Goal: Transaction & Acquisition: Subscribe to service/newsletter

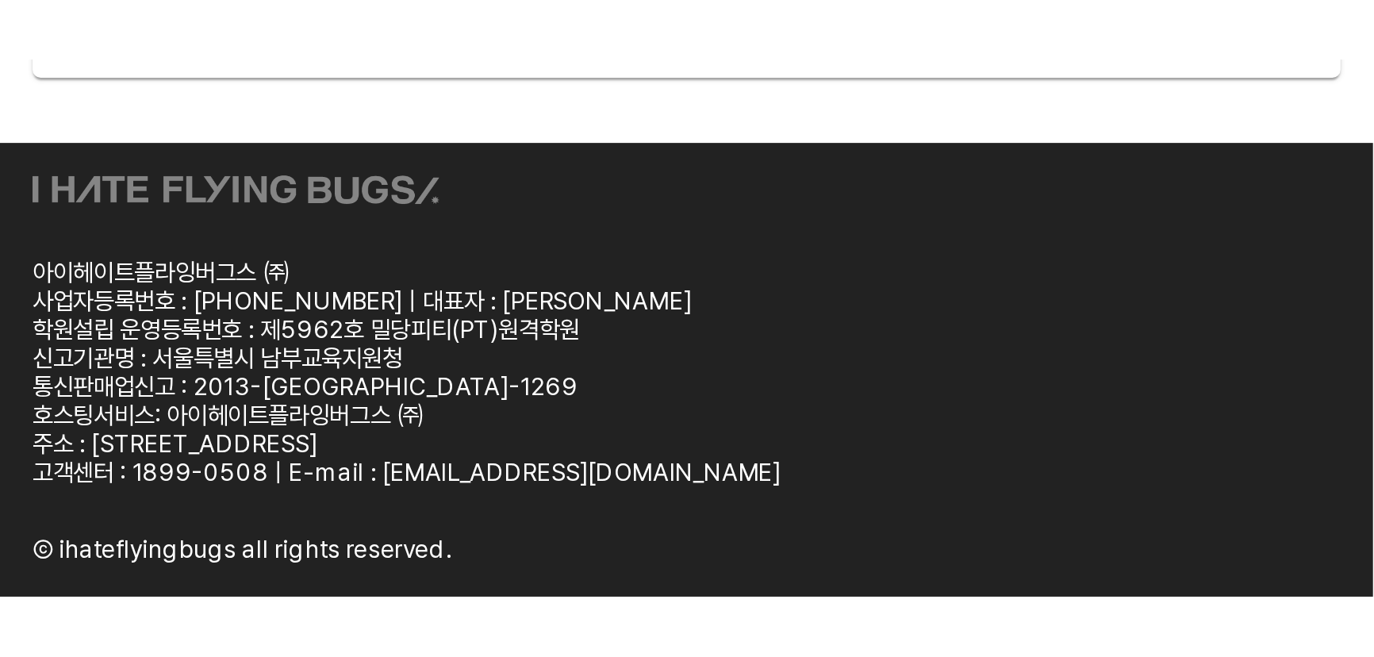
scroll to position [2777, 0]
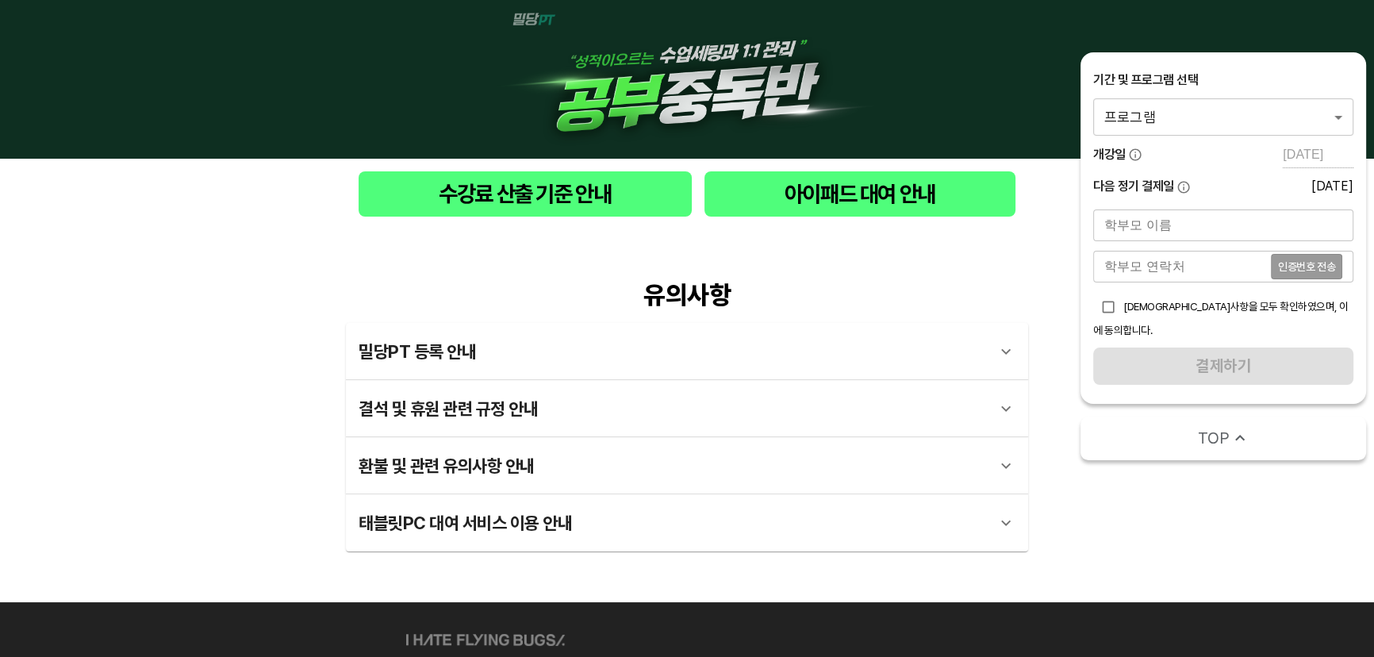
click at [1252, 102] on body "수강료 산출 기준 안내 아이패드 대여 안내 유의사항 밀당PT 등록 안내 1 - 1 . 신규등록 신규등록은 밀당PT 각 과목별 프로그램을 처음 …" at bounding box center [687, 386] width 1374 height 773
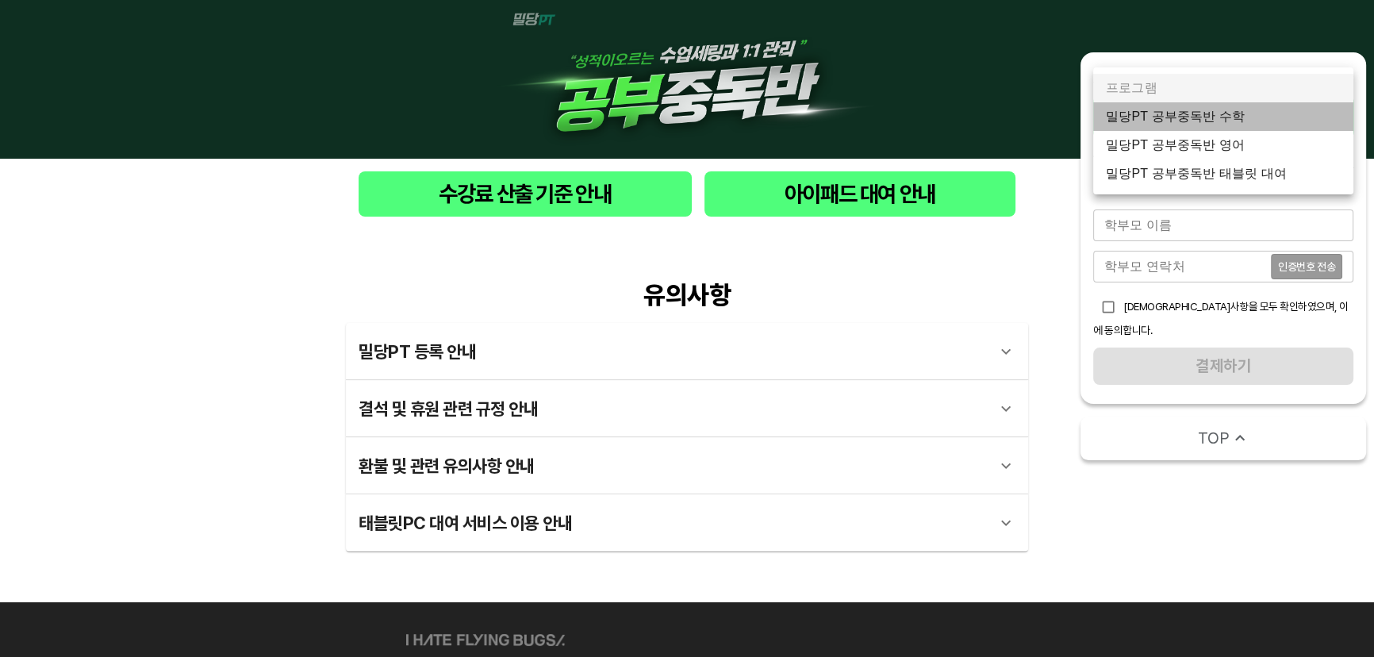
click at [1258, 121] on li "밀당PT 공부중독반 수학" at bounding box center [1223, 116] width 260 height 29
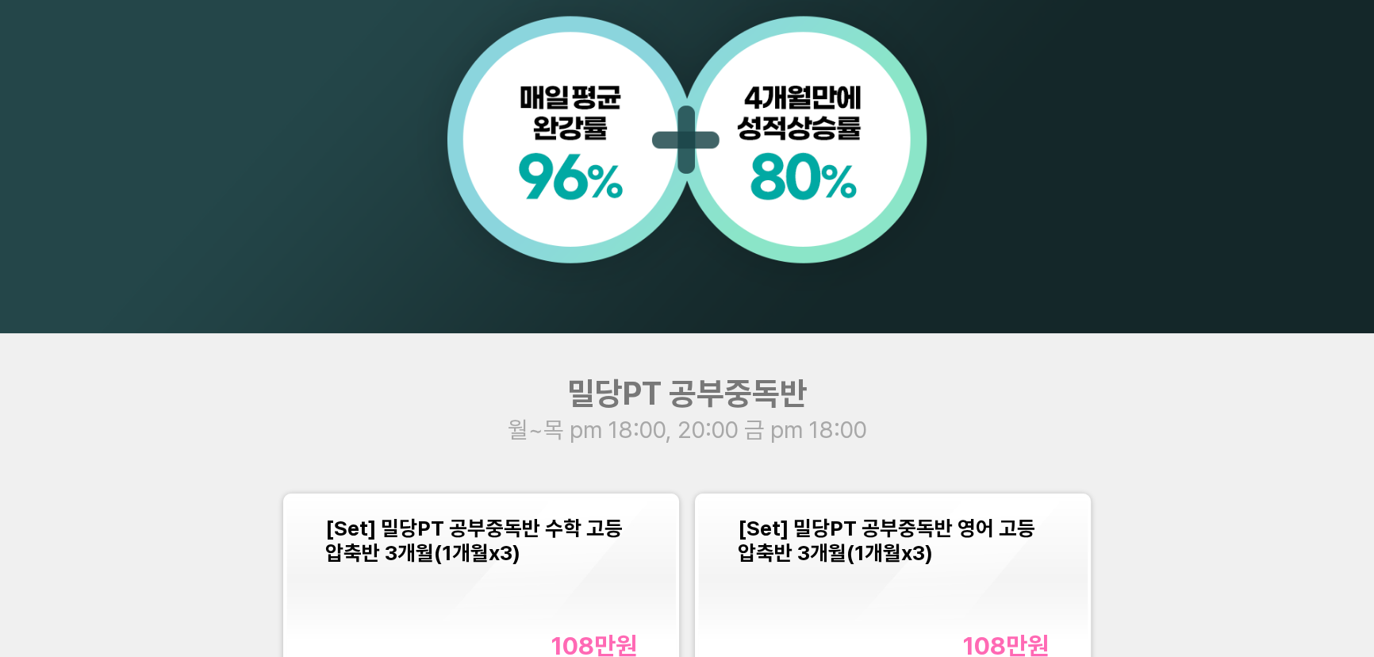
scroll to position [1730, 0]
